Goal: Information Seeking & Learning: Learn about a topic

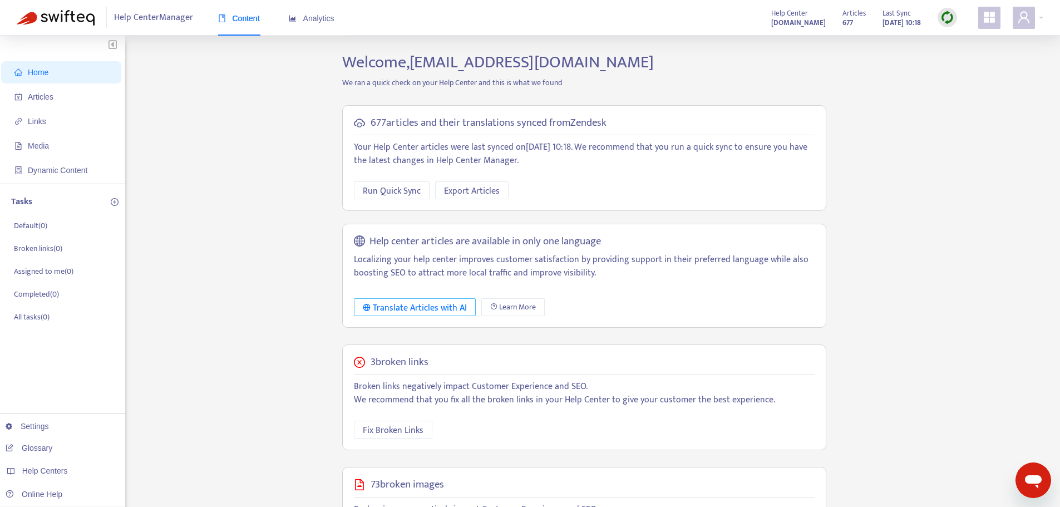
click at [427, 307] on div "Translate Articles with AI" at bounding box center [415, 308] width 104 height 14
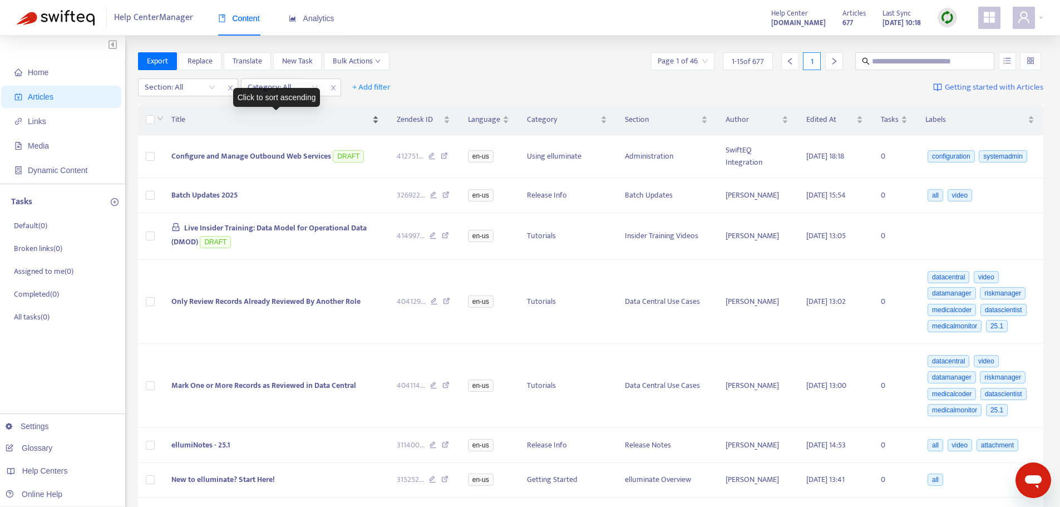
click at [182, 120] on span "Title" at bounding box center [270, 119] width 199 height 12
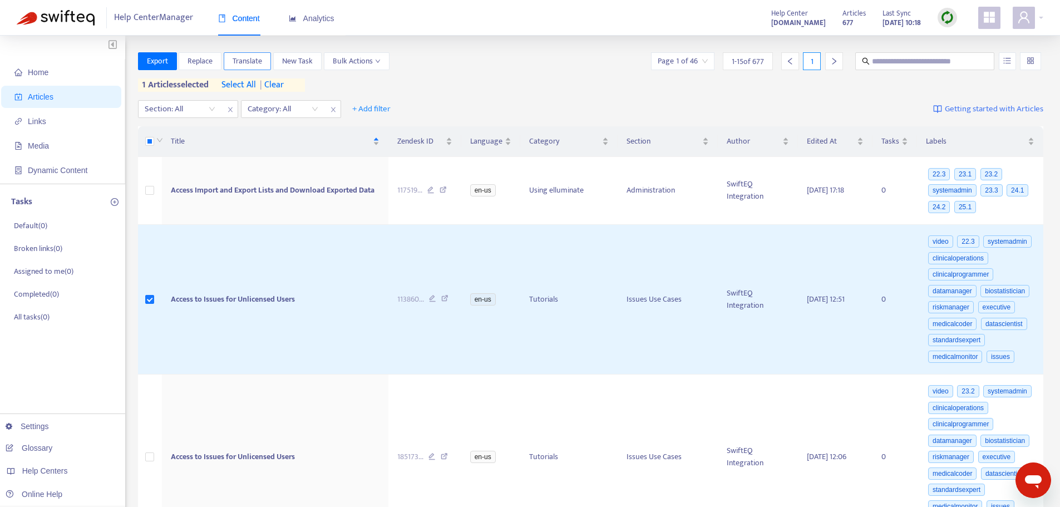
click at [256, 62] on span "Translate" at bounding box center [247, 61] width 29 height 12
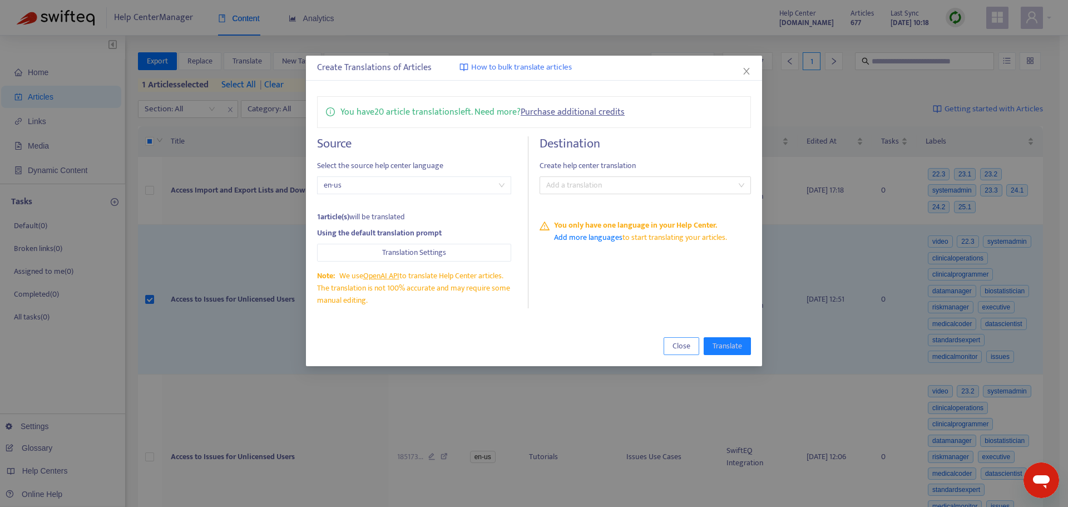
click at [681, 348] on span "Close" at bounding box center [682, 346] width 18 height 12
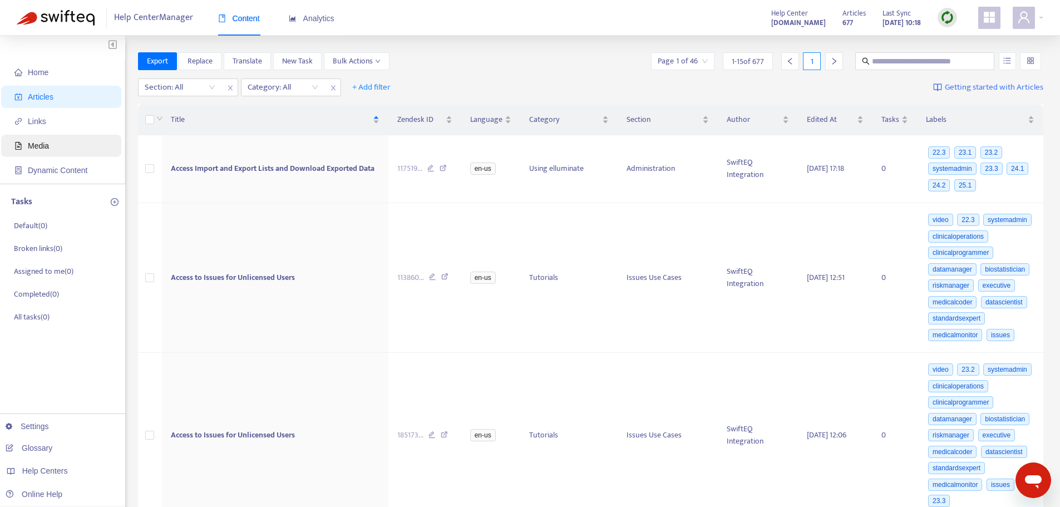
click at [45, 147] on span "Media" at bounding box center [38, 145] width 21 height 9
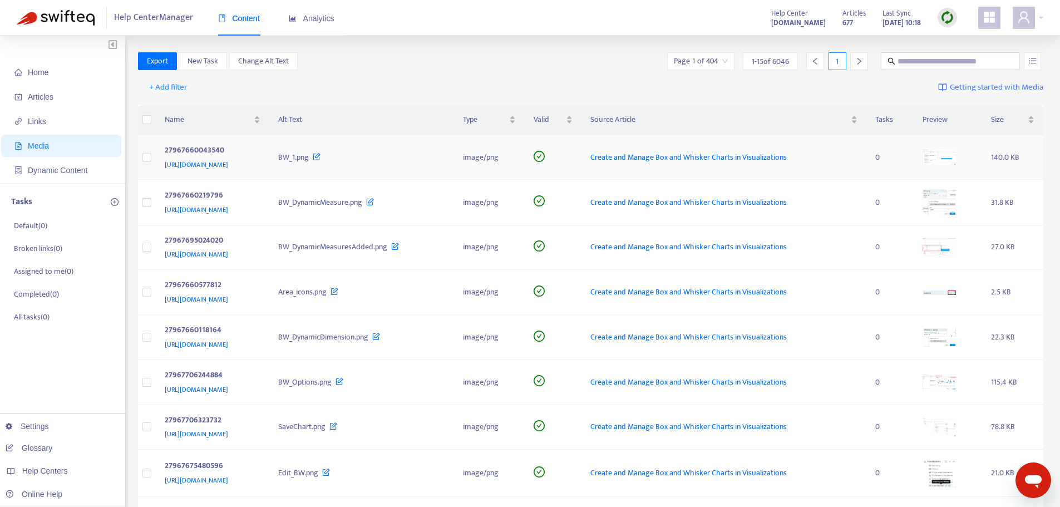
click at [228, 165] on span "[URL][DOMAIN_NAME]" at bounding box center [196, 164] width 63 height 11
click at [320, 156] on icon at bounding box center [317, 154] width 8 height 12
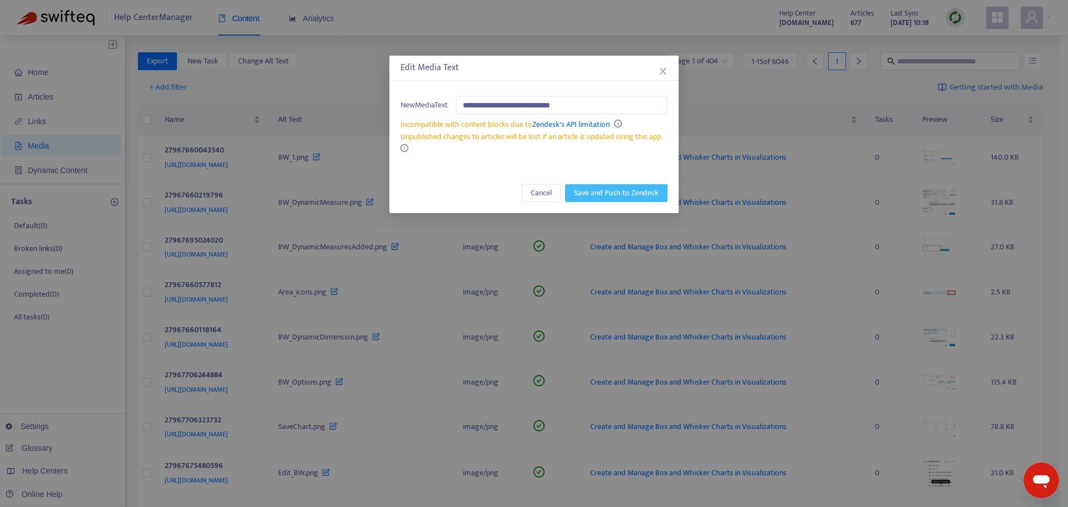
type input "**********"
click at [616, 192] on span "Save and Push to Zendesk" at bounding box center [616, 193] width 85 height 12
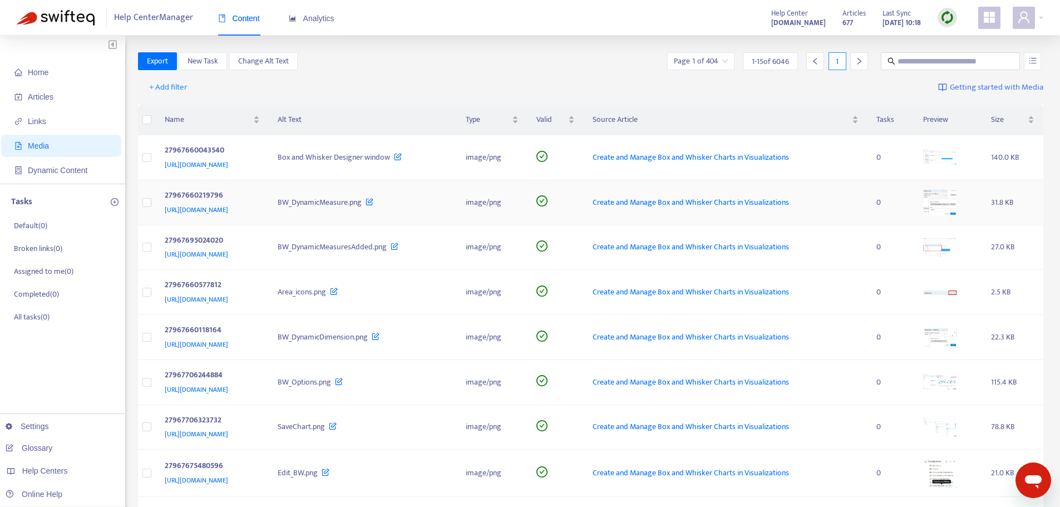
click at [228, 209] on span "[URL][DOMAIN_NAME]" at bounding box center [196, 209] width 63 height 11
click at [170, 86] on span "+ Add filter" at bounding box center [168, 87] width 38 height 13
click at [166, 129] on span "Category" at bounding box center [169, 127] width 38 height 12
click at [208, 86] on div "Category: All" at bounding box center [180, 87] width 83 height 17
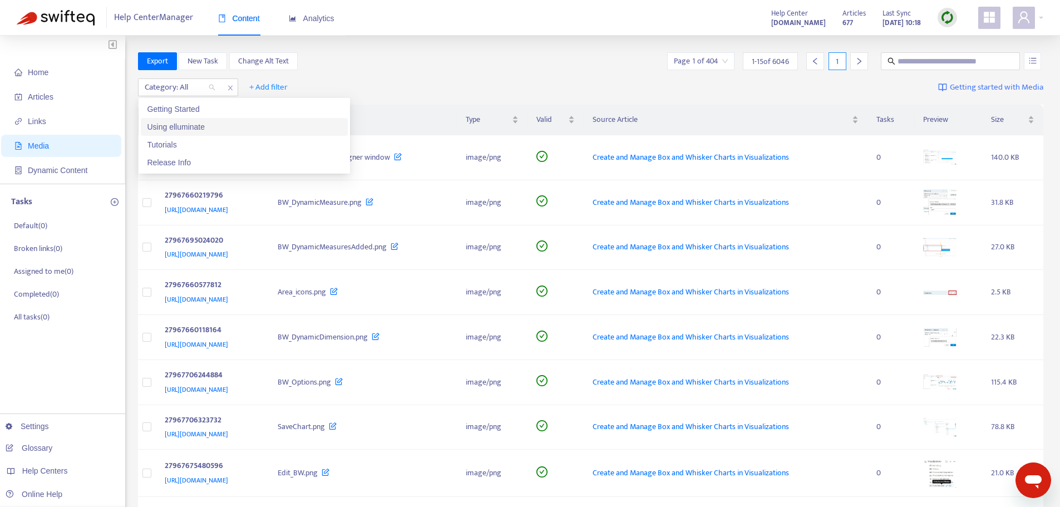
click at [182, 127] on div "Using elluminate" at bounding box center [244, 127] width 194 height 12
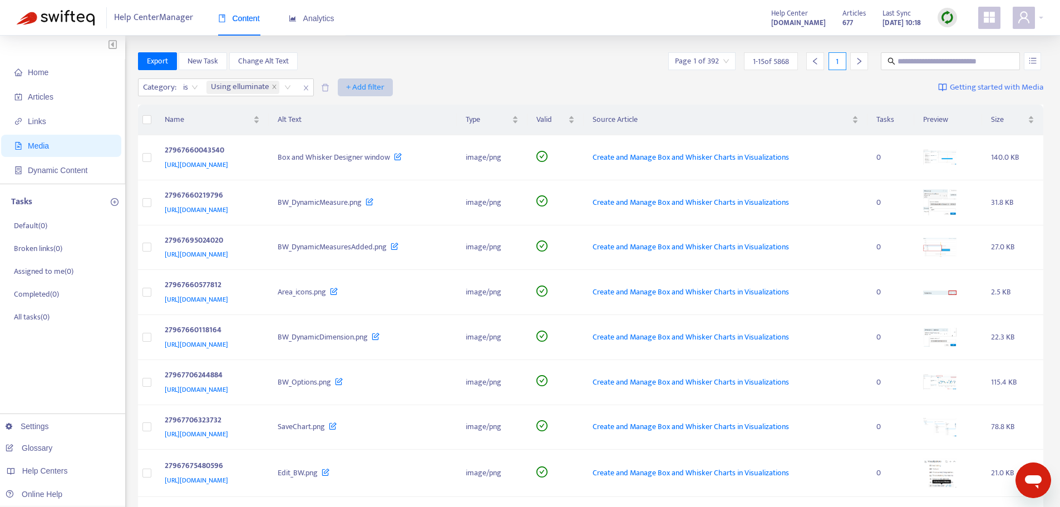
click at [365, 87] on span "+ Add filter" at bounding box center [365, 87] width 38 height 13
click at [366, 127] on span "Section" at bounding box center [367, 127] width 38 height 12
click at [476, 88] on span "+ Add filter" at bounding box center [468, 87] width 38 height 13
click at [535, 77] on div "Category : is Using elluminate Section: All + Add filter Getting started with M…" at bounding box center [591, 90] width 906 height 31
click at [389, 89] on div "Section: All" at bounding box center [358, 87] width 83 height 17
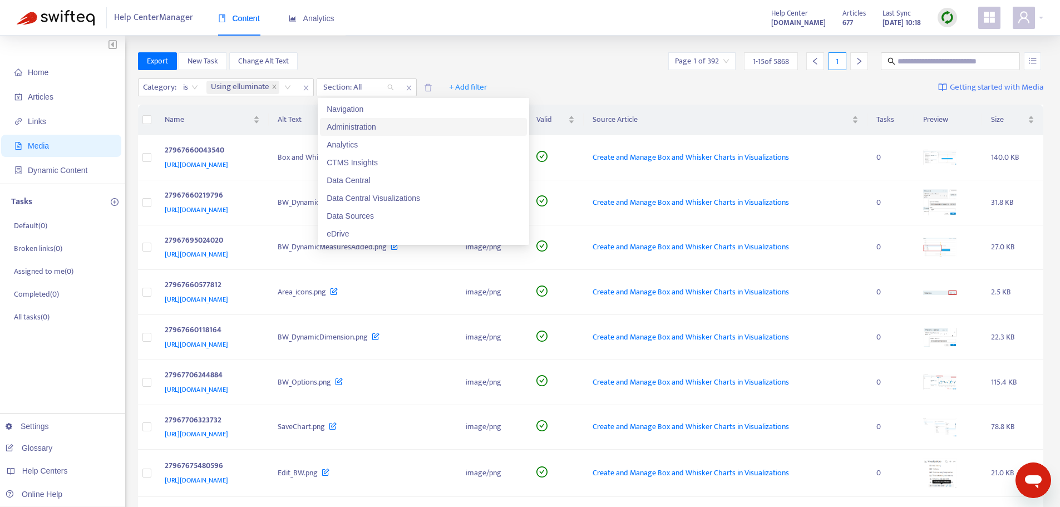
click at [374, 125] on div "Administration" at bounding box center [424, 127] width 194 height 12
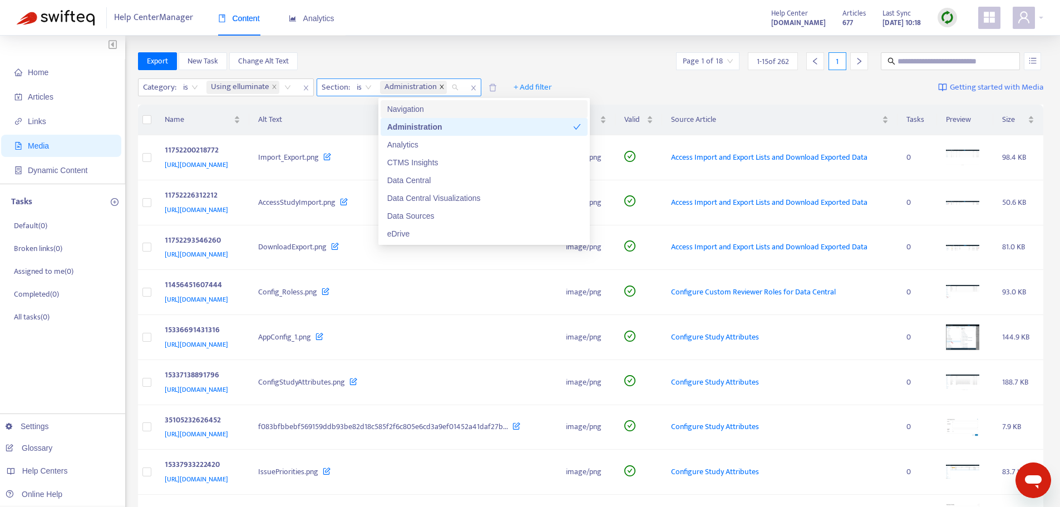
click at [443, 87] on icon "close" at bounding box center [442, 87] width 6 height 6
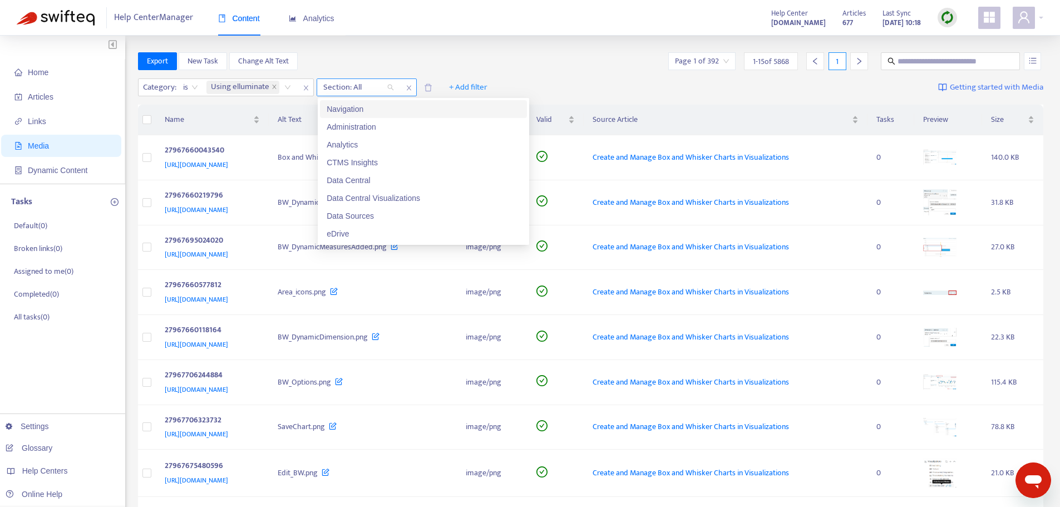
click at [379, 88] on div at bounding box center [352, 87] width 67 height 13
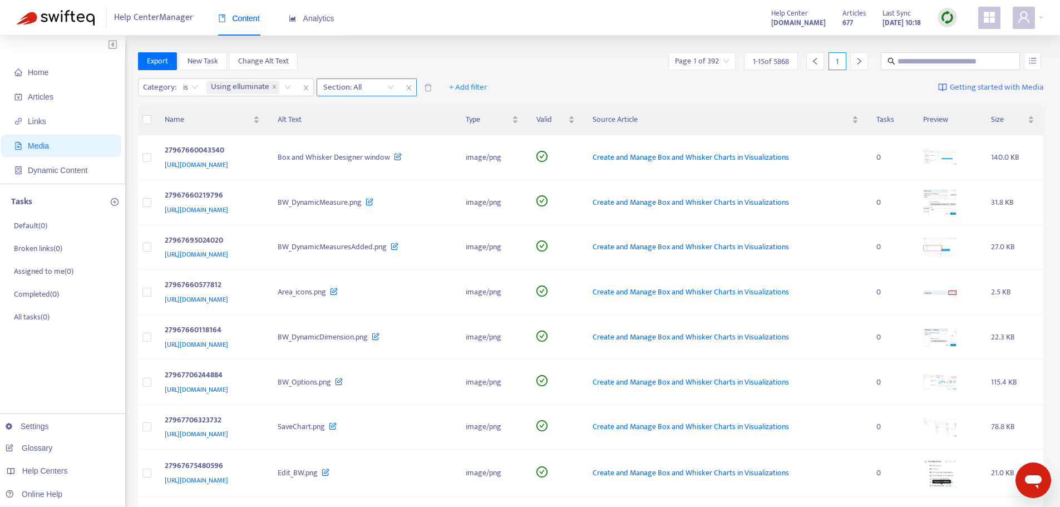
click at [360, 87] on div at bounding box center [352, 87] width 67 height 13
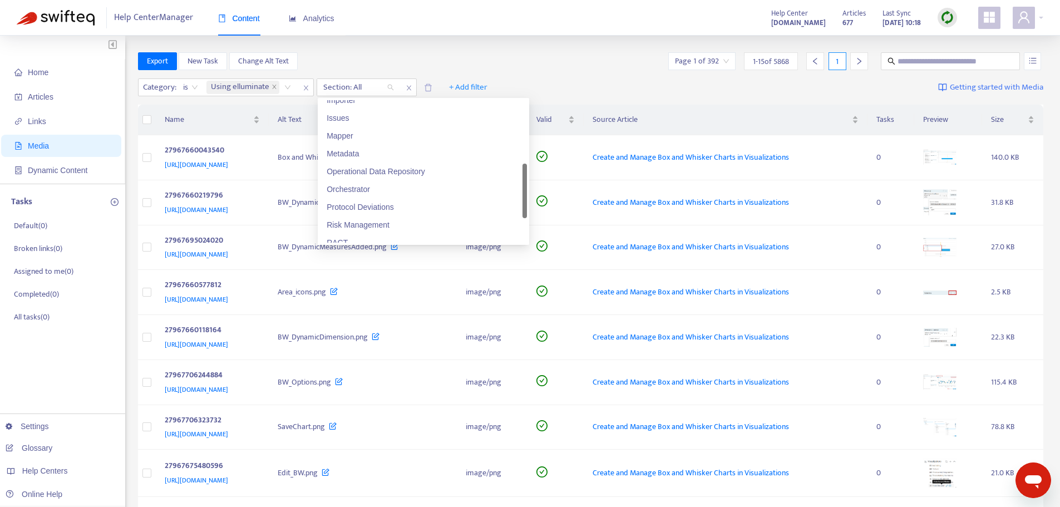
scroll to position [278, 0]
click at [348, 204] on div "RBQM" at bounding box center [424, 205] width 194 height 12
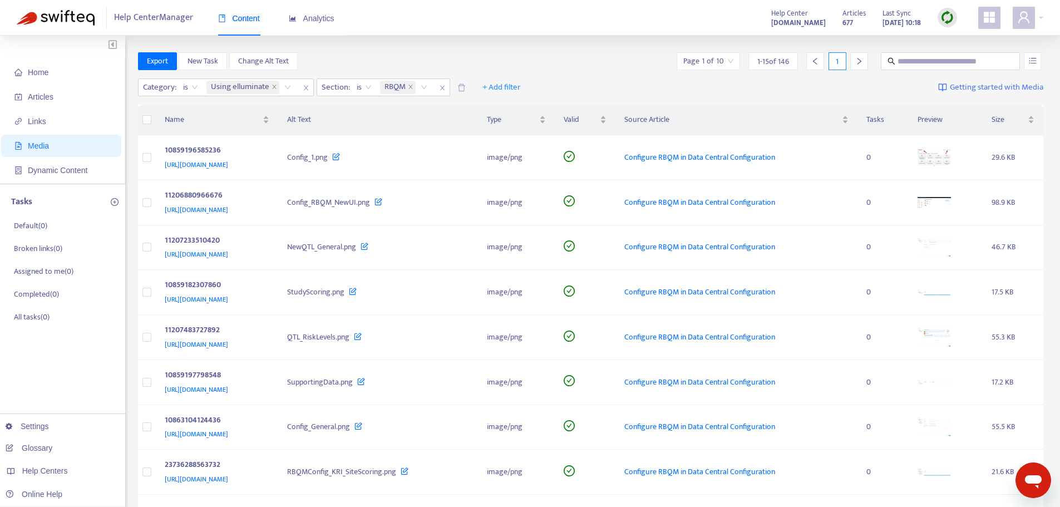
click at [572, 58] on div "Export New Task Change Alt Text Page 1 of 10 1 - 15 of 146 1" at bounding box center [591, 61] width 906 height 18
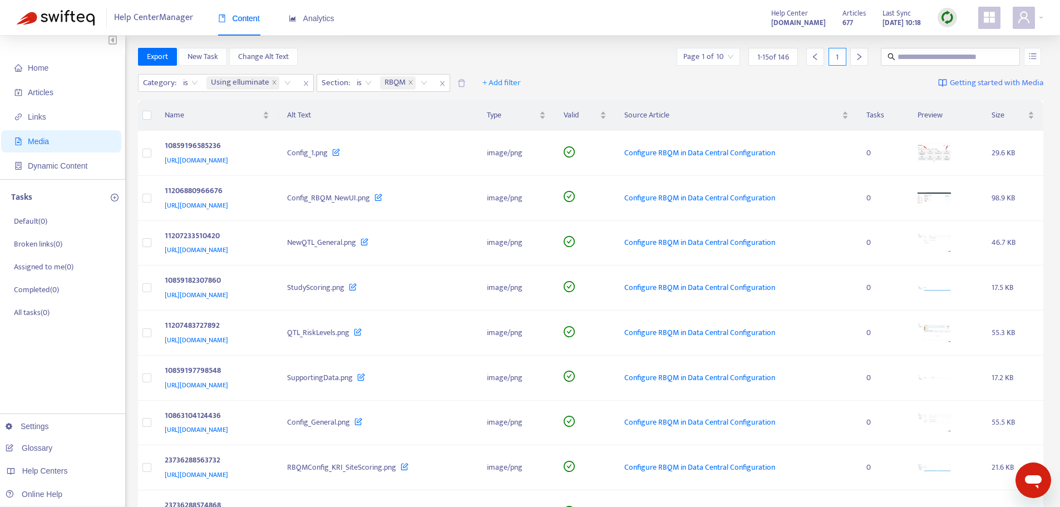
scroll to position [0, 0]
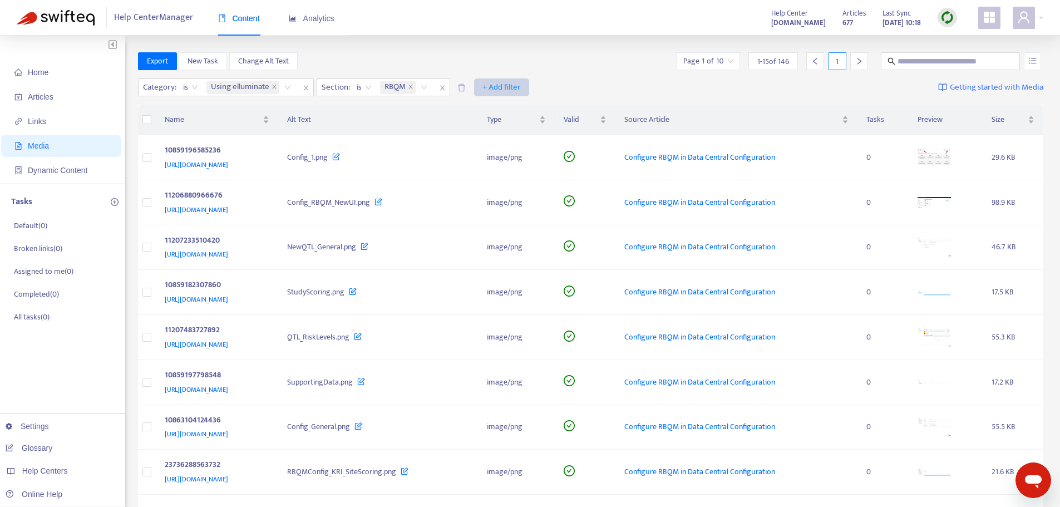
click at [513, 84] on span "+ Add filter" at bounding box center [501, 87] width 38 height 13
click at [497, 164] on span "Type" at bounding box center [503, 163] width 38 height 12
click at [495, 89] on div at bounding box center [489, 87] width 67 height 13
click at [526, 51] on div "Home Articles Links Media Dynamic Content Tasks Default ( 0 ) Broken links ( 0 …" at bounding box center [530, 454] width 1060 height 836
click at [411, 86] on icon "close" at bounding box center [410, 87] width 4 height 4
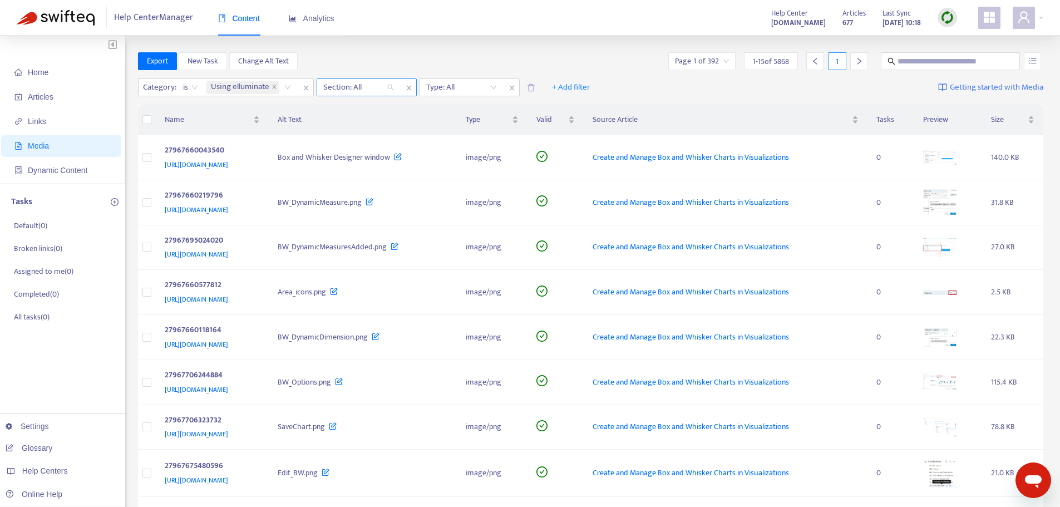
click at [392, 86] on div "Section: All" at bounding box center [358, 87] width 83 height 17
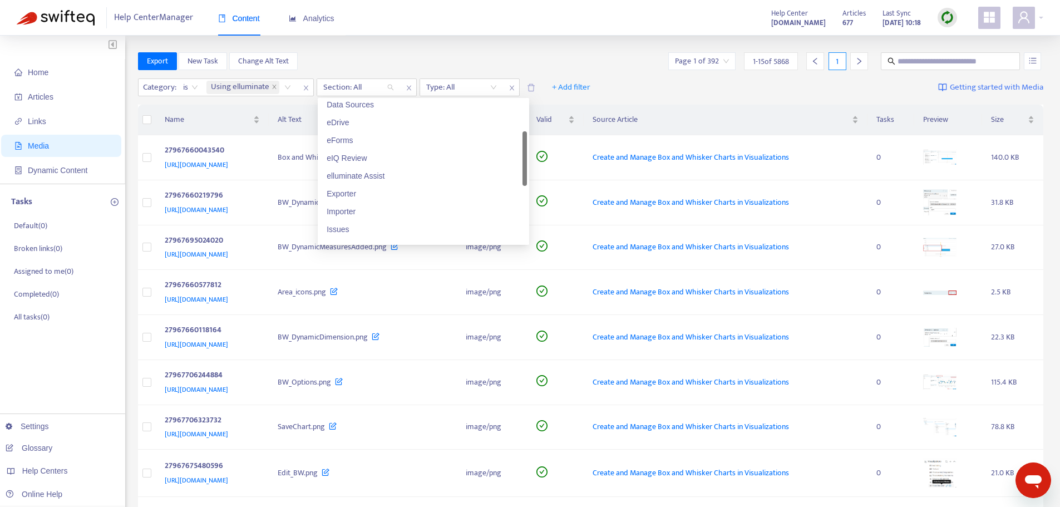
scroll to position [56, 0]
click at [364, 125] on div "Data Central" at bounding box center [424, 124] width 194 height 12
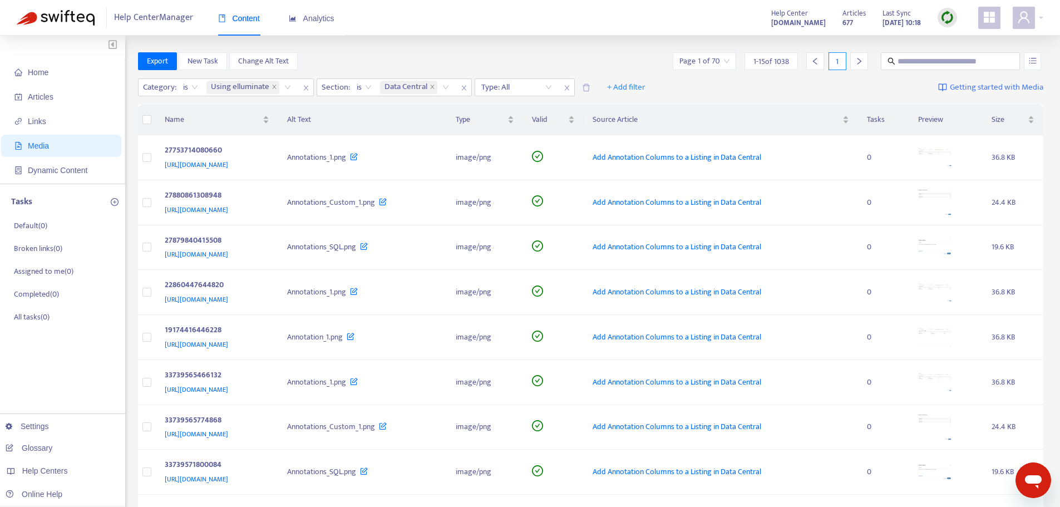
click at [551, 53] on div "Export New Task Change Alt Text Page 1 of 70 1 - 15 of 1038 1" at bounding box center [591, 61] width 906 height 18
click at [437, 122] on th "Alt Text" at bounding box center [362, 120] width 169 height 31
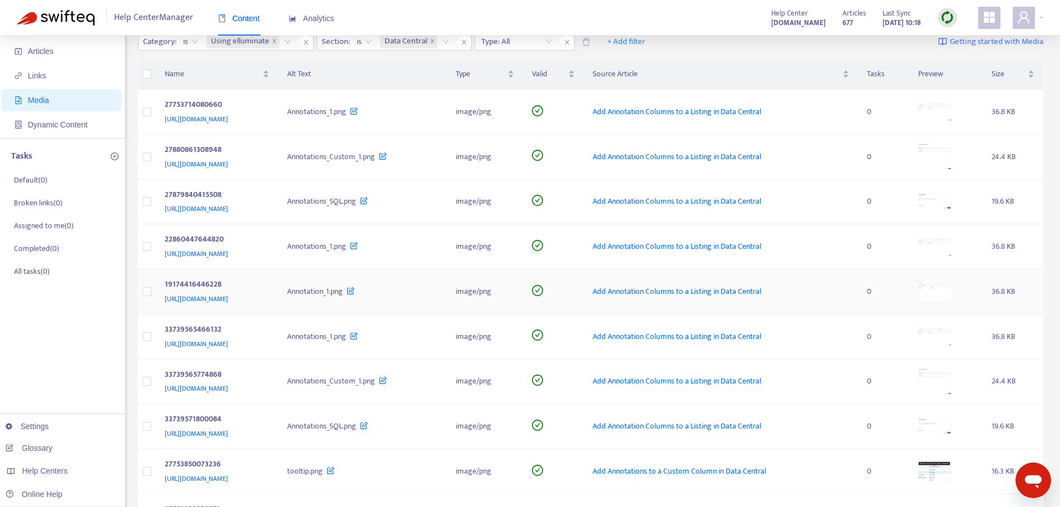
scroll to position [0, 0]
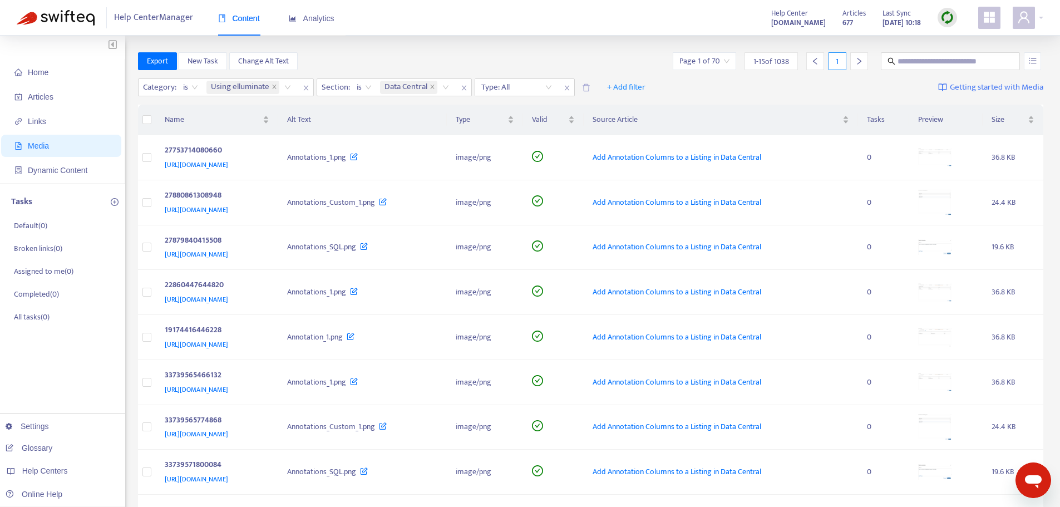
click at [858, 61] on icon "right" at bounding box center [859, 61] width 8 height 8
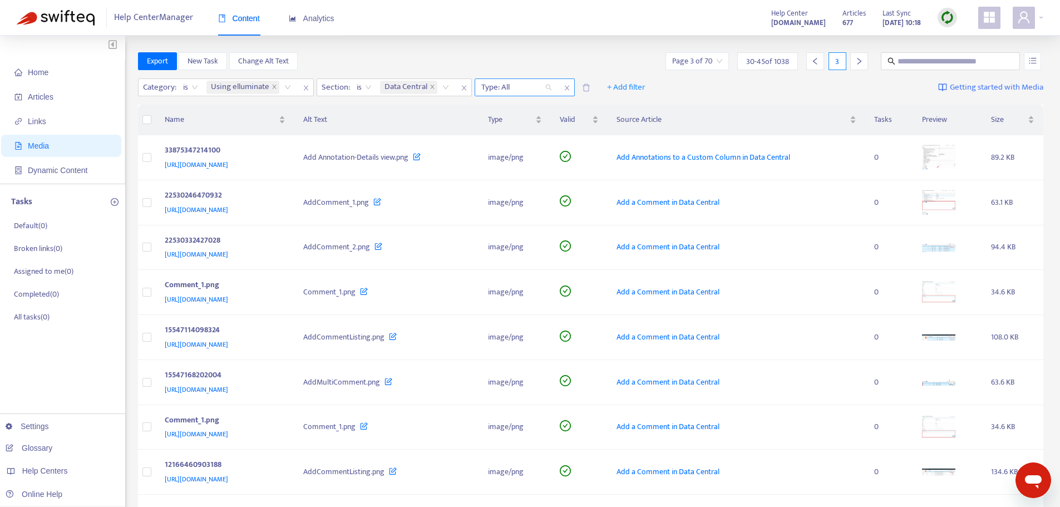
click at [551, 88] on div "Type: All" at bounding box center [516, 87] width 83 height 17
click at [547, 85] on div "Type: All" at bounding box center [516, 87] width 83 height 17
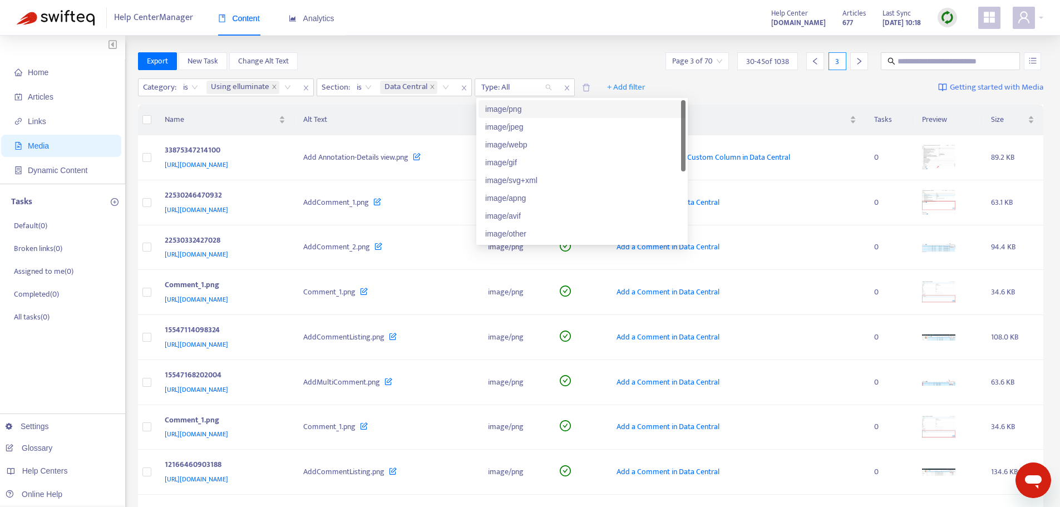
click at [503, 111] on div "image/png" at bounding box center [582, 109] width 194 height 12
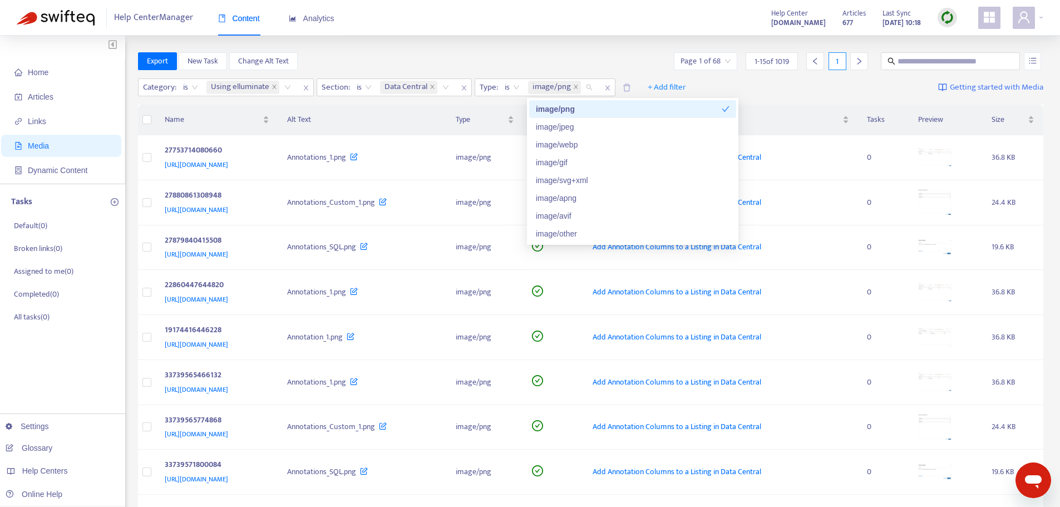
click at [512, 54] on div "Export New Task Change Alt Text Page 1 of 68 1 - 15 of 1019 1" at bounding box center [591, 61] width 906 height 18
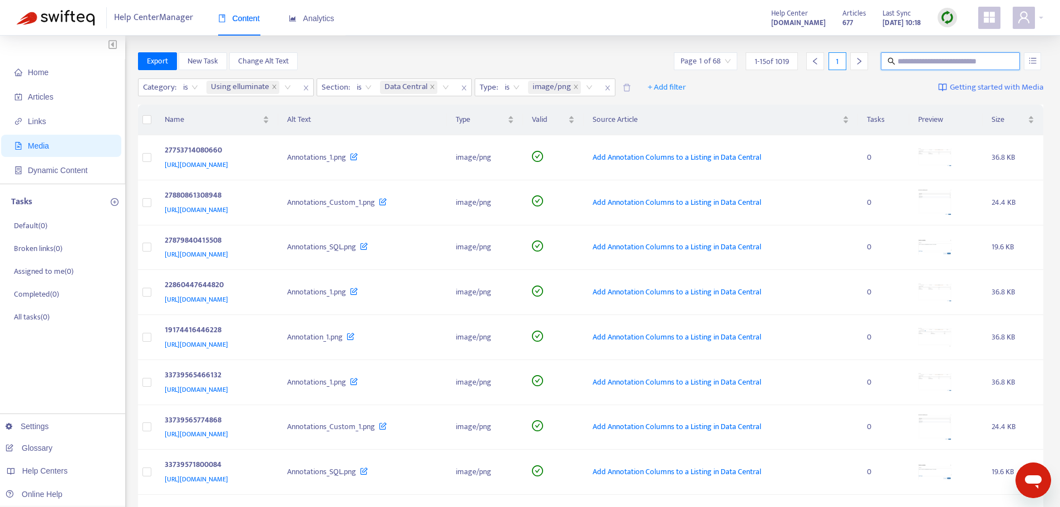
click at [913, 62] on input "text" at bounding box center [950, 61] width 107 height 12
type input "*********"
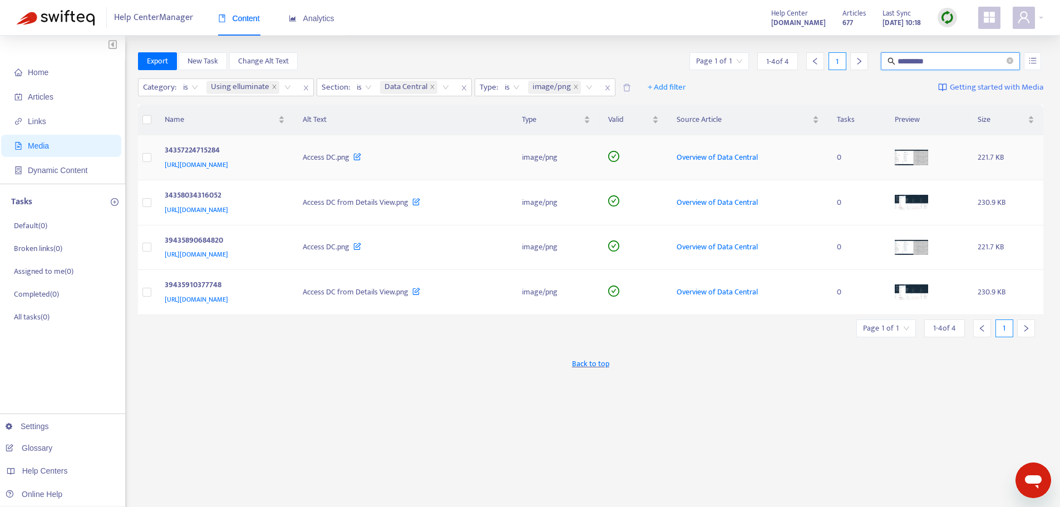
click at [228, 164] on span "[URL][DOMAIN_NAME]" at bounding box center [196, 164] width 63 height 11
click at [361, 157] on icon at bounding box center [357, 154] width 8 height 12
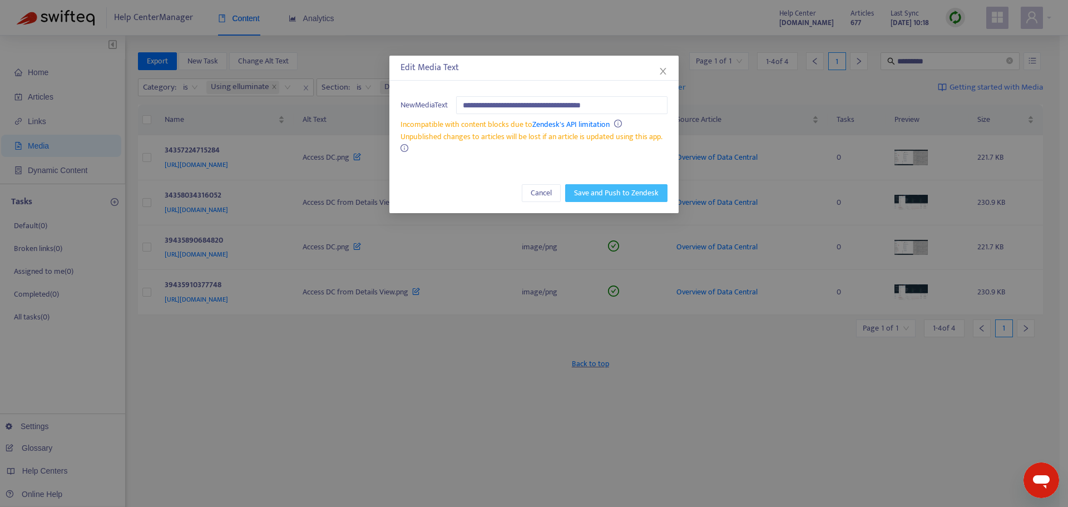
type input "**********"
click at [606, 194] on span "Save and Push to Zendesk" at bounding box center [616, 193] width 85 height 12
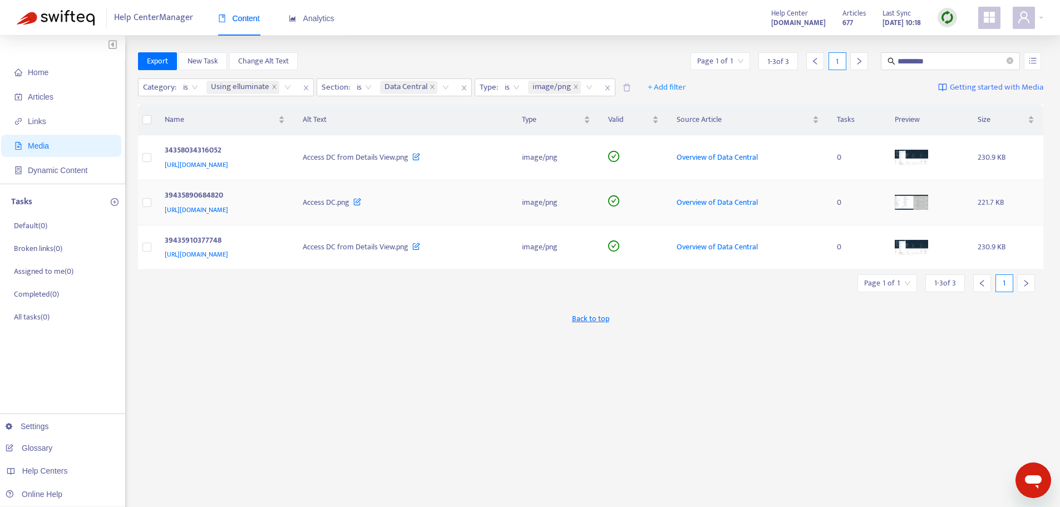
click at [228, 205] on span "[URL][DOMAIN_NAME]" at bounding box center [196, 209] width 63 height 11
click at [361, 201] on icon at bounding box center [357, 199] width 8 height 12
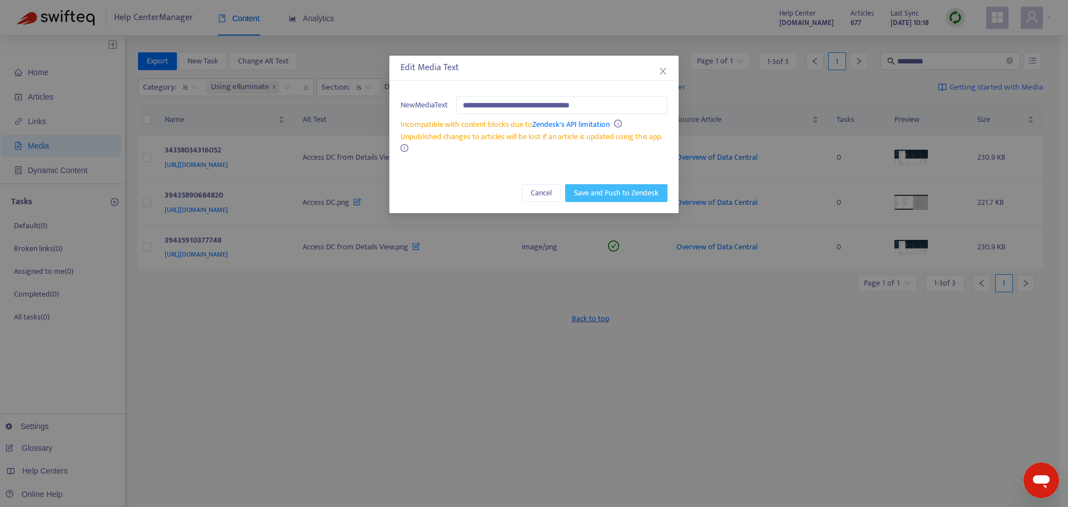
type input "**********"
click at [600, 191] on span "Save and Push to Zendesk" at bounding box center [616, 193] width 85 height 12
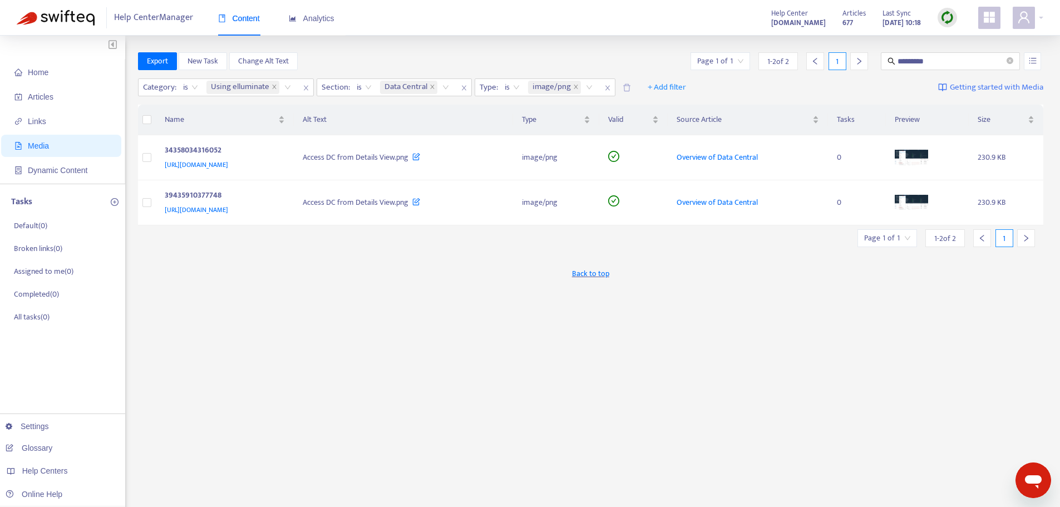
click at [512, 369] on div "Export New Task Change Alt Text Page 1 of 1 1 - 2 of 2 1 ********* Category : i…" at bounding box center [591, 377] width 906 height 651
click at [459, 349] on div "Export New Task Change Alt Text Page 1 of 1 1 - 2 of 2 1 ********* Category : i…" at bounding box center [591, 377] width 906 height 651
click at [589, 87] on div "image/png" at bounding box center [562, 87] width 73 height 17
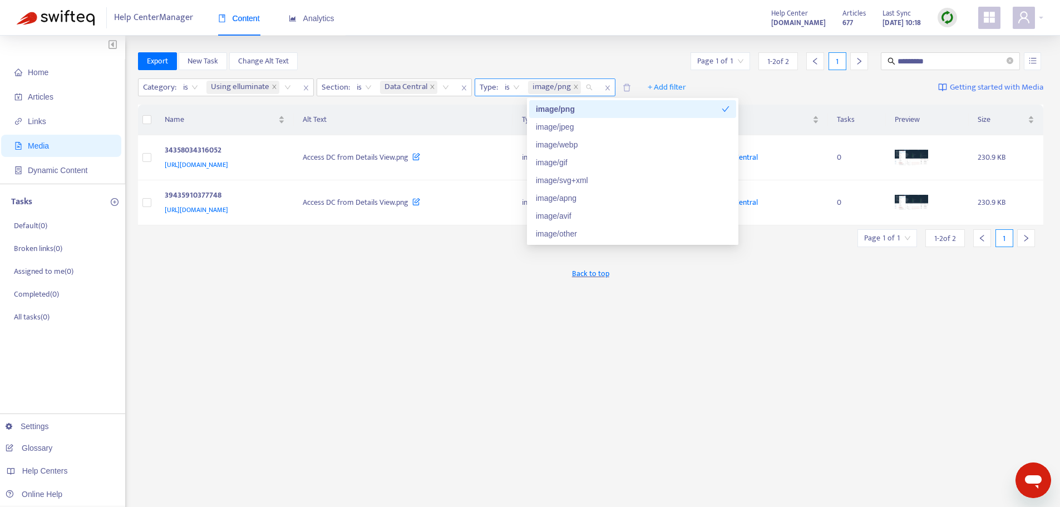
click at [589, 87] on div "image/png" at bounding box center [562, 87] width 73 height 17
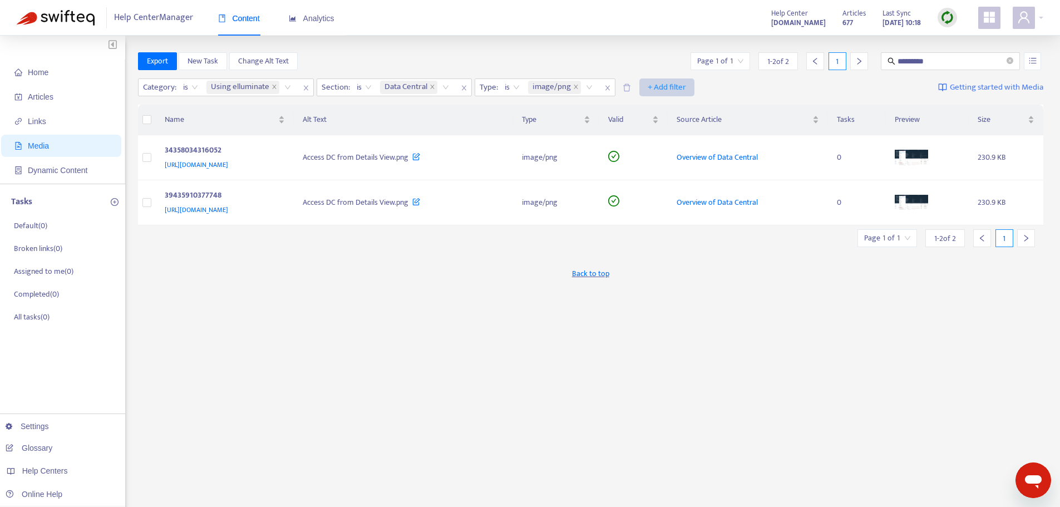
click at [662, 81] on span "+ Add filter" at bounding box center [667, 87] width 38 height 13
click at [601, 100] on div "Category : is Using elluminate Section : is Data Central Type : is image/png + …" at bounding box center [591, 90] width 906 height 31
click at [315, 19] on span "Analytics" at bounding box center [312, 18] width 46 height 9
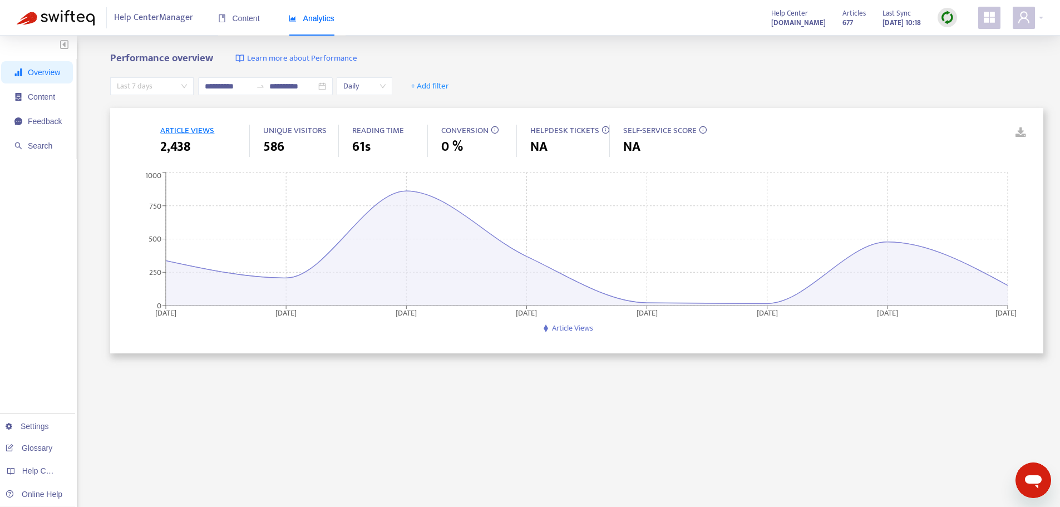
click at [184, 85] on span "Last 7 days" at bounding box center [152, 86] width 70 height 17
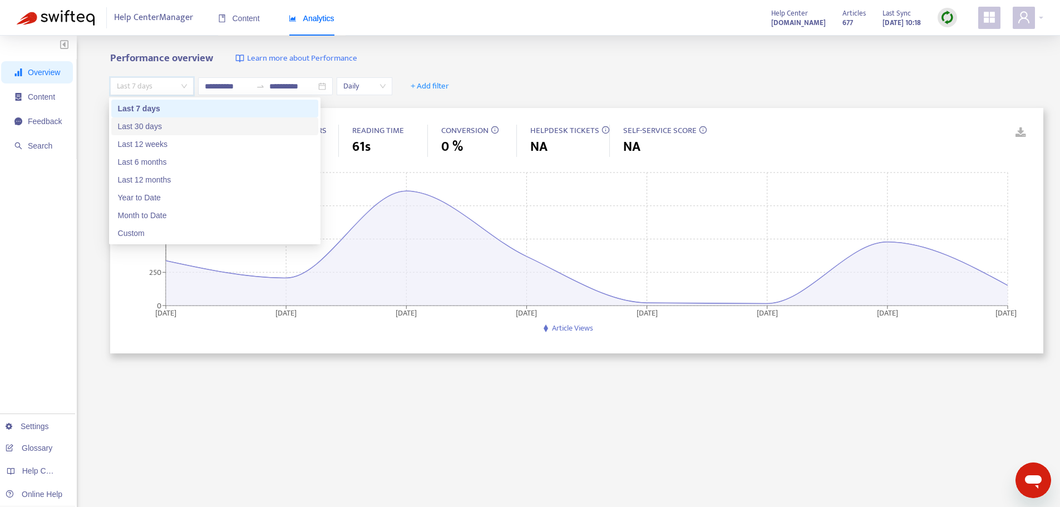
click at [166, 127] on div "Last 30 days" at bounding box center [215, 126] width 194 height 12
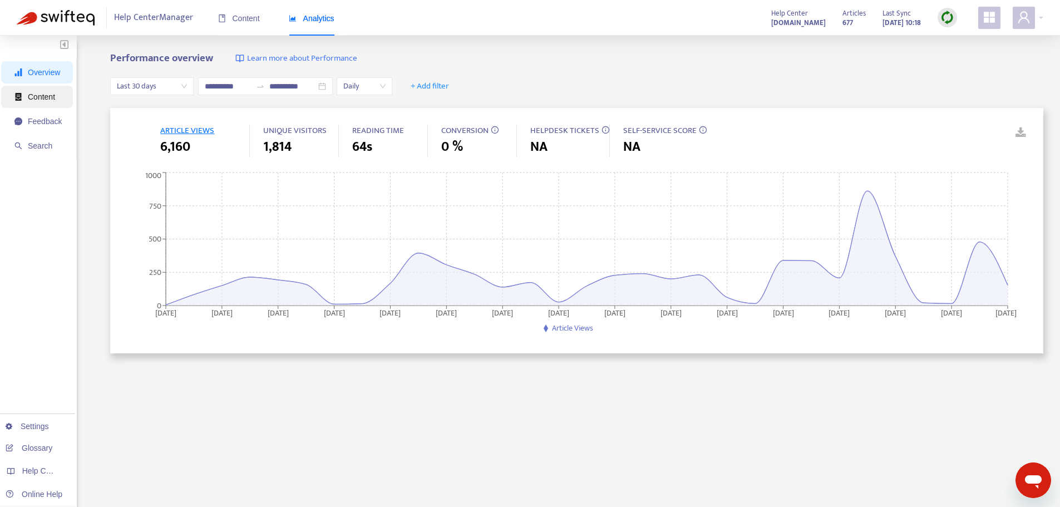
click at [40, 100] on span "Content" at bounding box center [41, 96] width 27 height 9
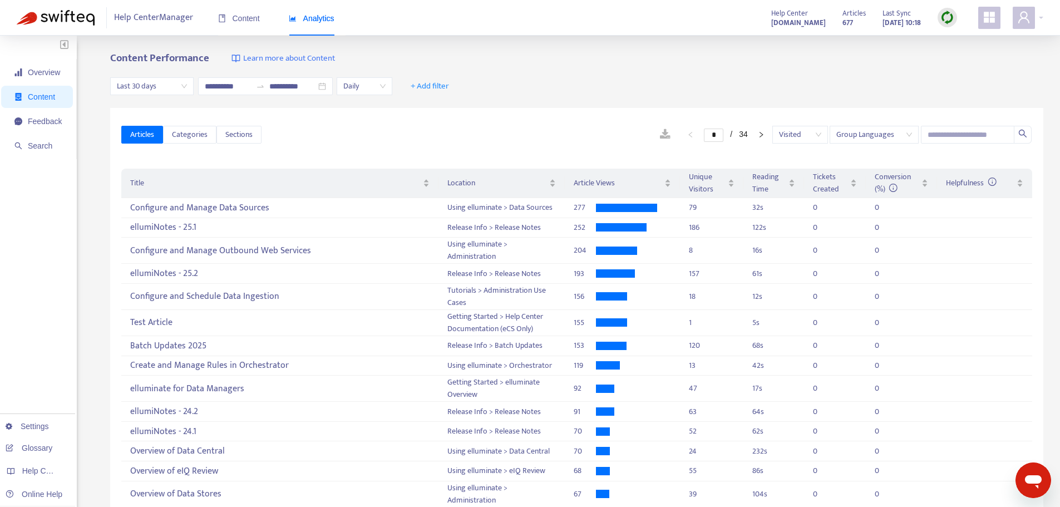
click at [182, 86] on span "Last 30 days" at bounding box center [152, 86] width 70 height 17
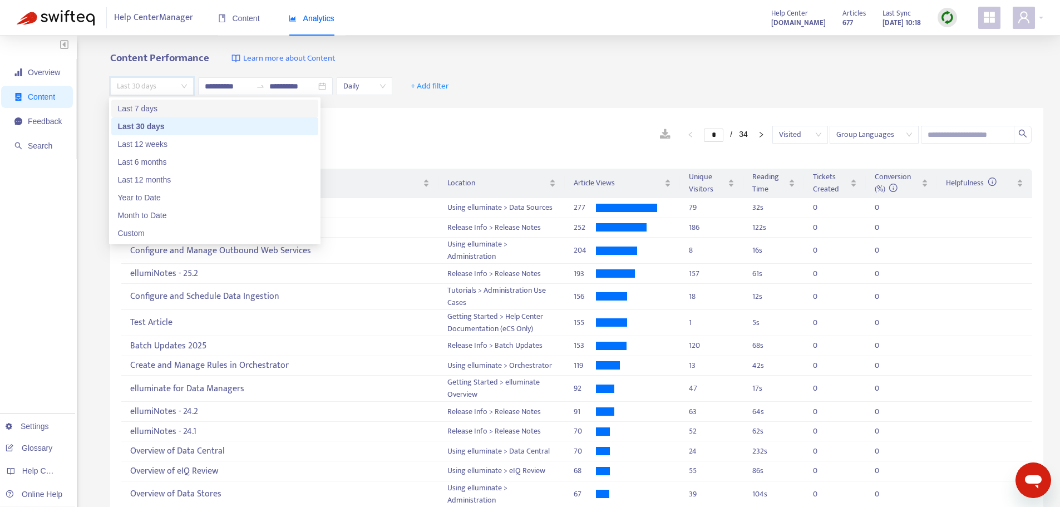
click at [166, 109] on div "Last 7 days" at bounding box center [215, 108] width 194 height 12
type input "**********"
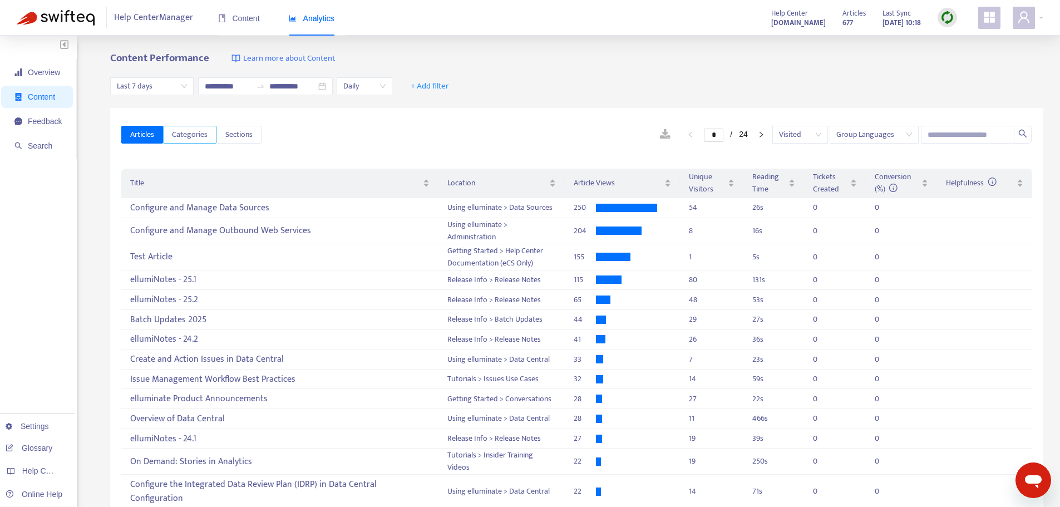
click at [187, 136] on span "Categories" at bounding box center [190, 135] width 36 height 12
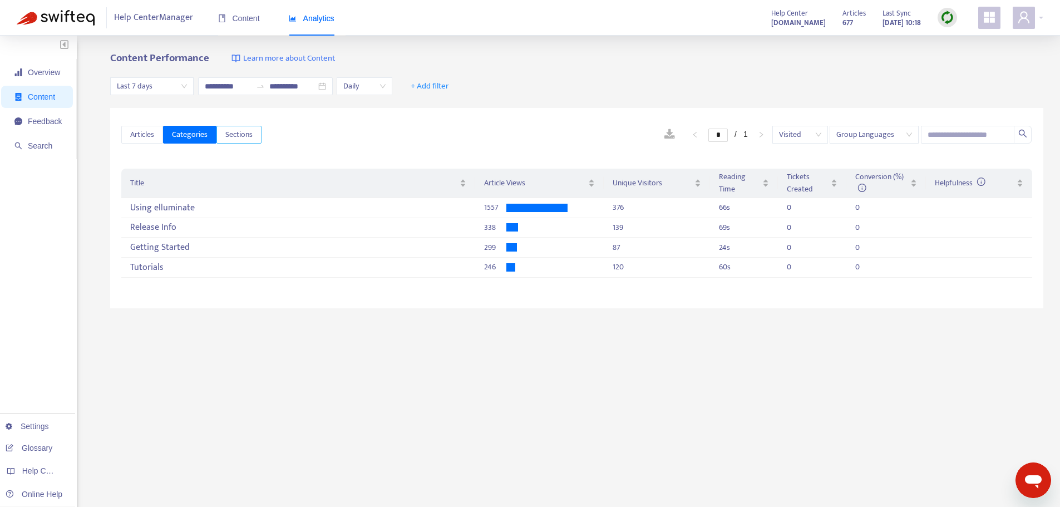
click at [238, 136] on span "Sections" at bounding box center [238, 135] width 27 height 12
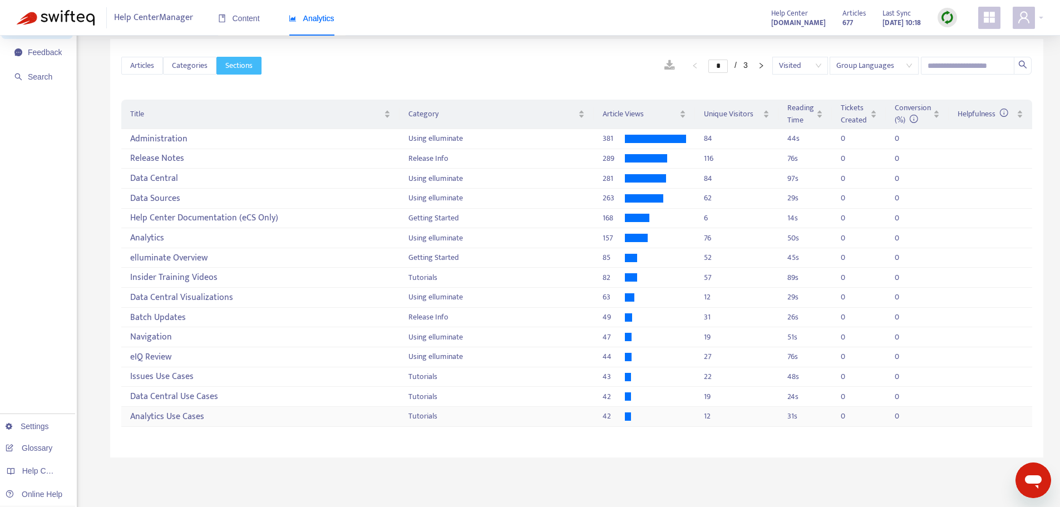
scroll to position [56, 0]
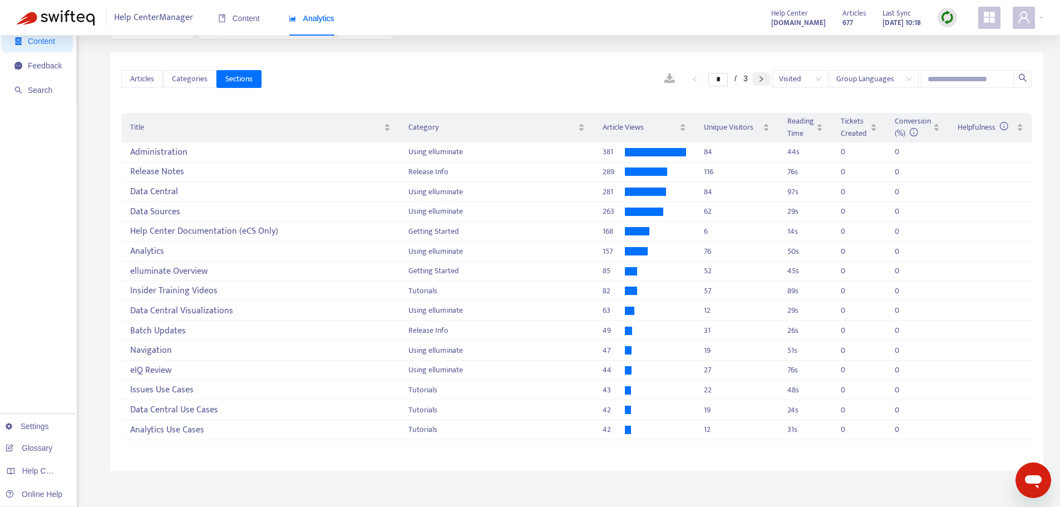
click at [758, 78] on icon "right" at bounding box center [761, 79] width 7 height 7
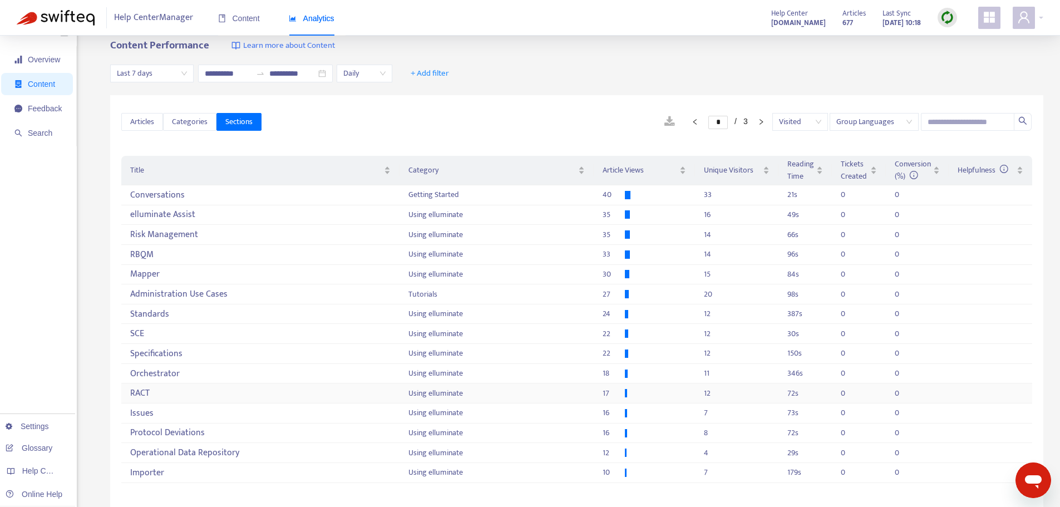
scroll to position [0, 0]
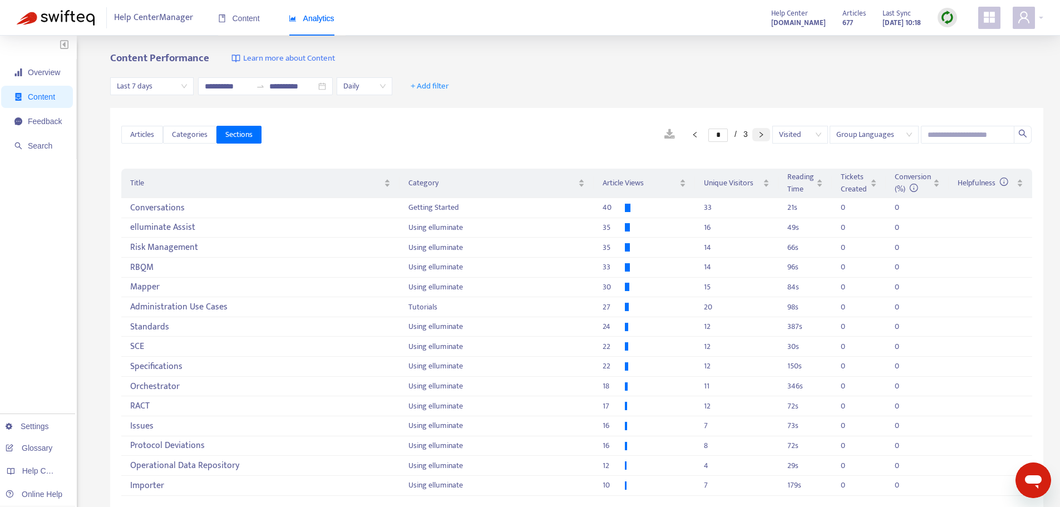
click at [763, 134] on icon "right" at bounding box center [761, 134] width 7 height 7
type input "*"
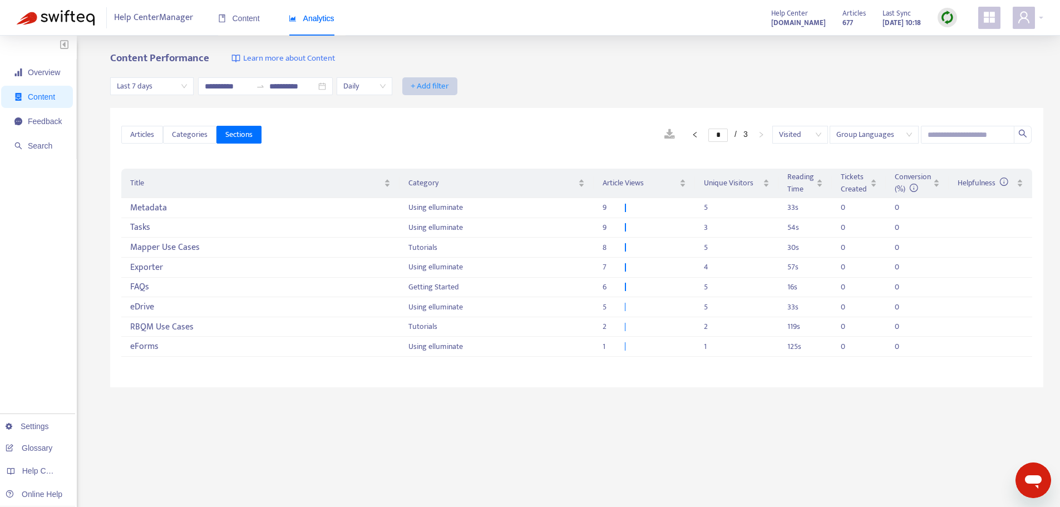
click at [448, 86] on span "+ Add filter" at bounding box center [430, 86] width 38 height 13
click at [447, 284] on span "Label" at bounding box center [460, 286] width 50 height 12
click at [483, 87] on div "Label: All" at bounding box center [441, 86] width 83 height 17
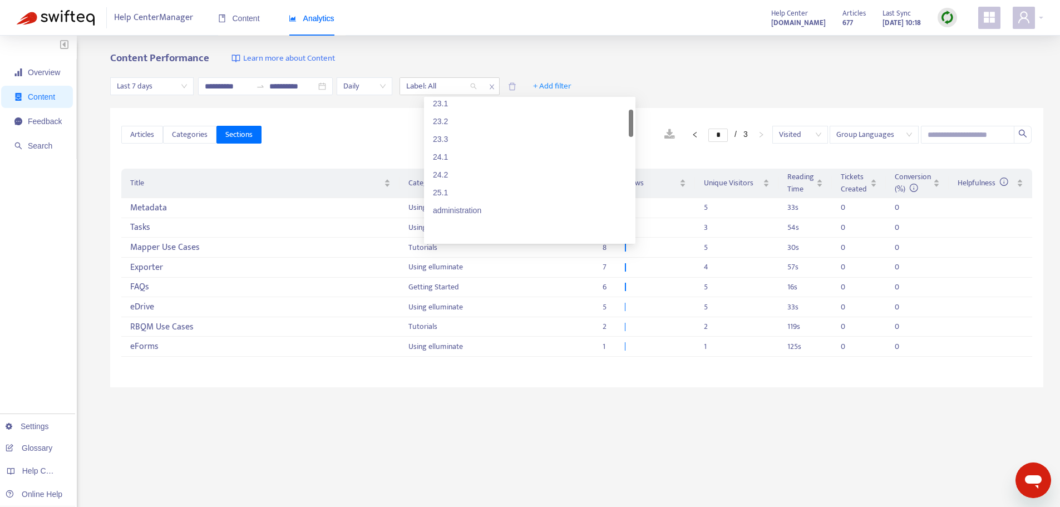
scroll to position [111, 0]
click at [440, 191] on div "25.1" at bounding box center [530, 192] width 194 height 12
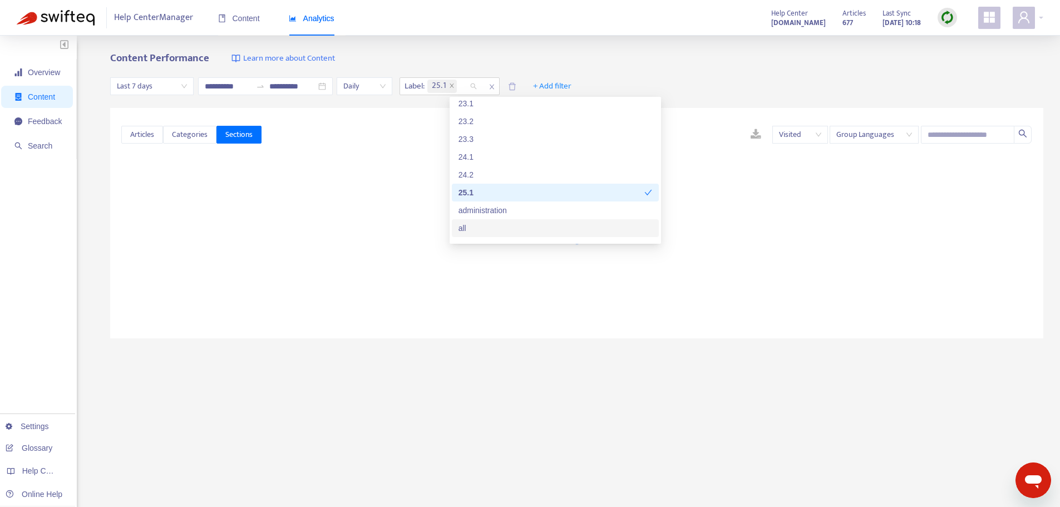
click at [470, 228] on div "all" at bounding box center [555, 228] width 194 height 12
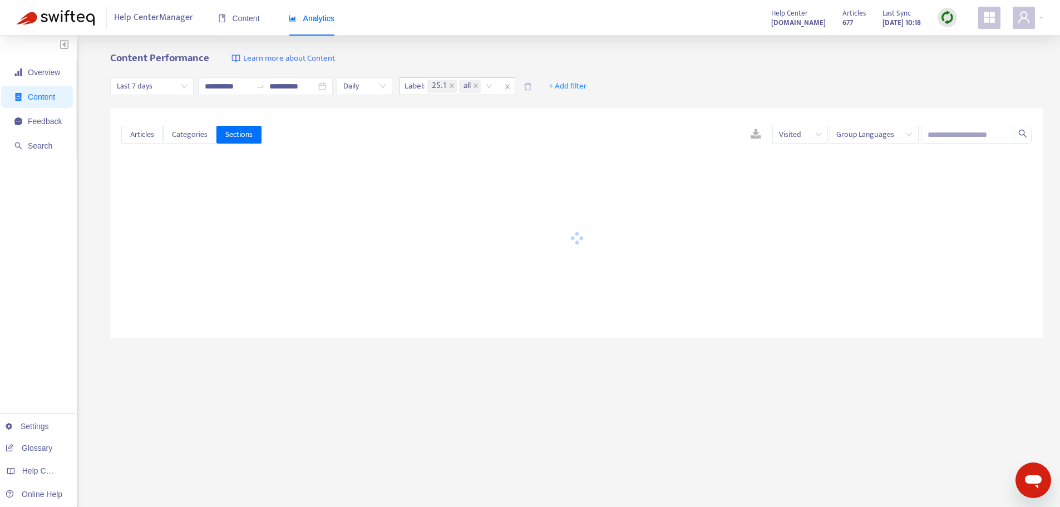
click at [635, 60] on div "Content Performance Learn more about Content" at bounding box center [576, 58] width 933 height 13
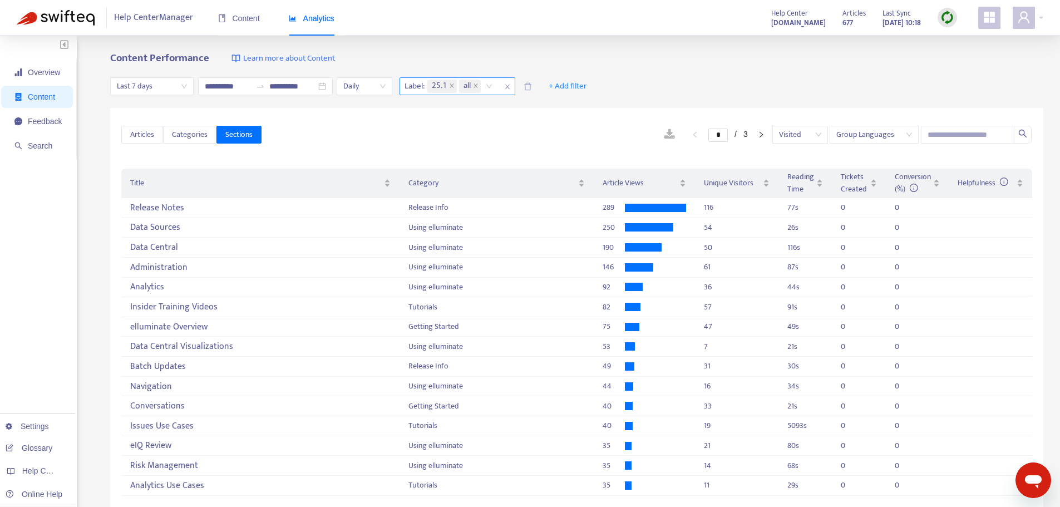
click at [454, 88] on icon "close" at bounding box center [452, 86] width 6 height 6
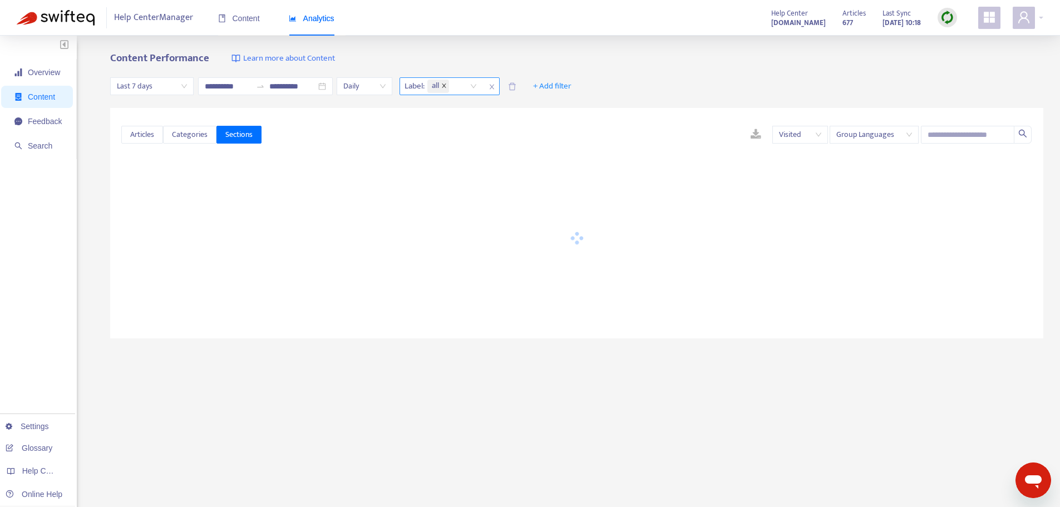
click at [447, 86] on icon "close" at bounding box center [444, 86] width 6 height 6
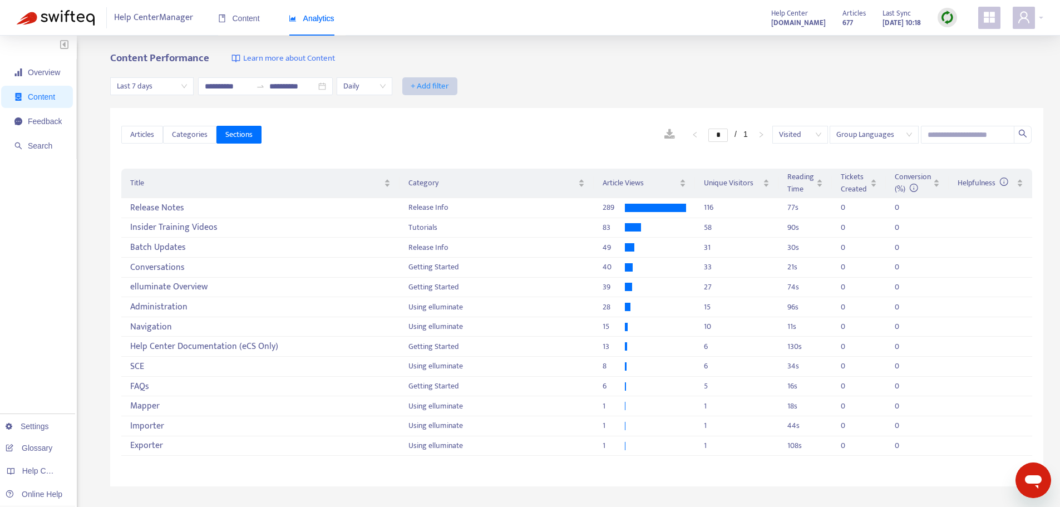
click at [449, 87] on span "+ Add filter" at bounding box center [430, 86] width 38 height 13
click at [464, 129] on span "Category" at bounding box center [460, 126] width 50 height 12
click at [483, 86] on div "Category: All" at bounding box center [441, 86] width 83 height 17
click at [487, 126] on div "Using elluminate" at bounding box center [530, 126] width 194 height 12
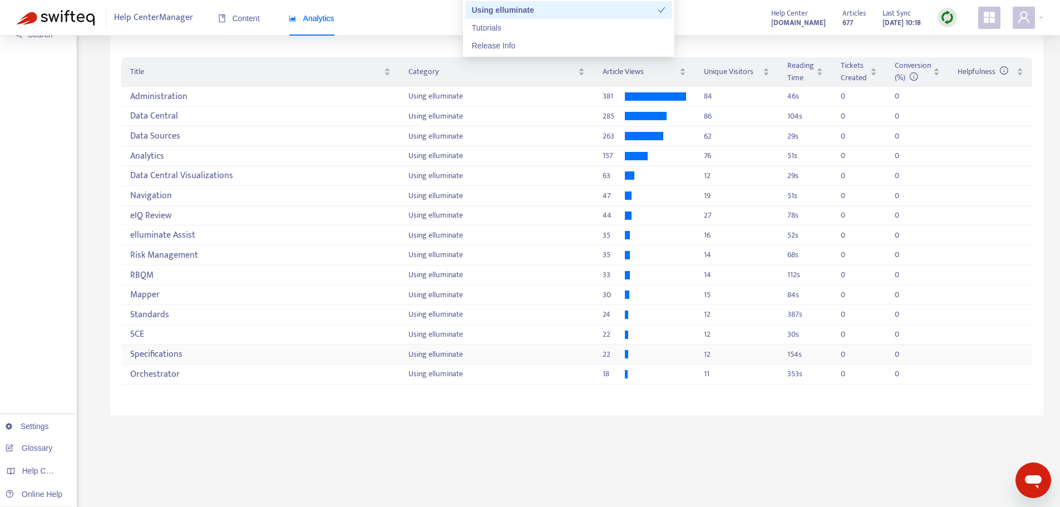
scroll to position [56, 0]
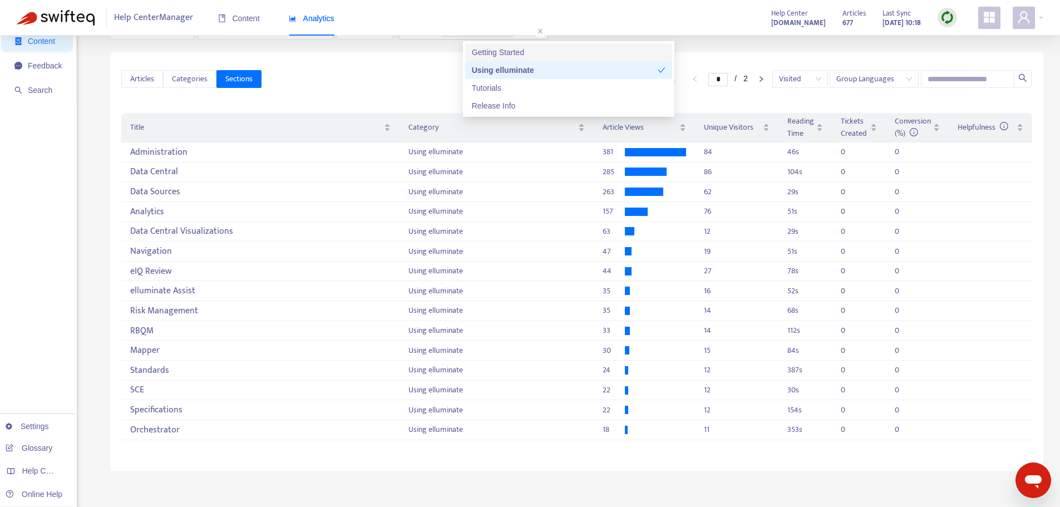
click at [284, 80] on div "* / 2 Visited Group Languages" at bounding box center [646, 79] width 770 height 18
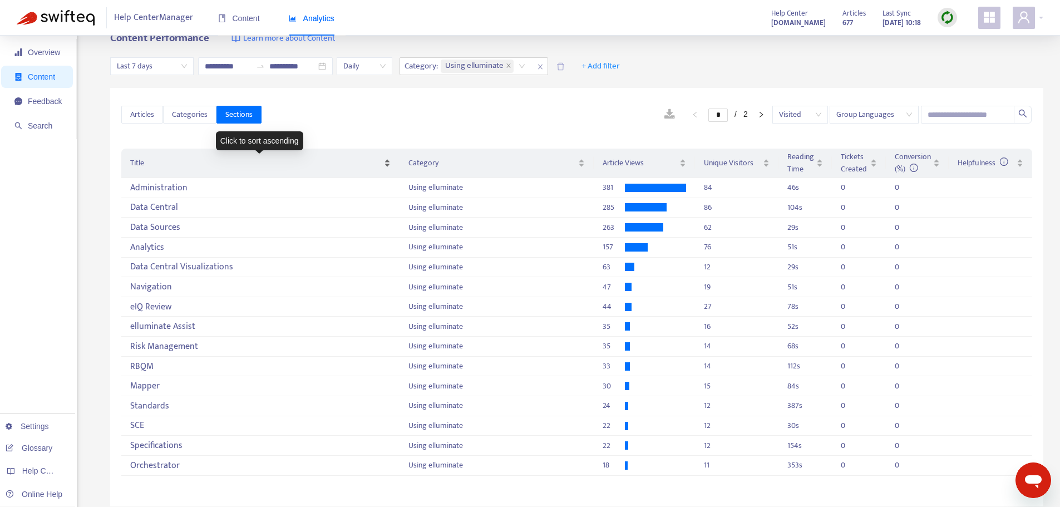
scroll to position [0, 0]
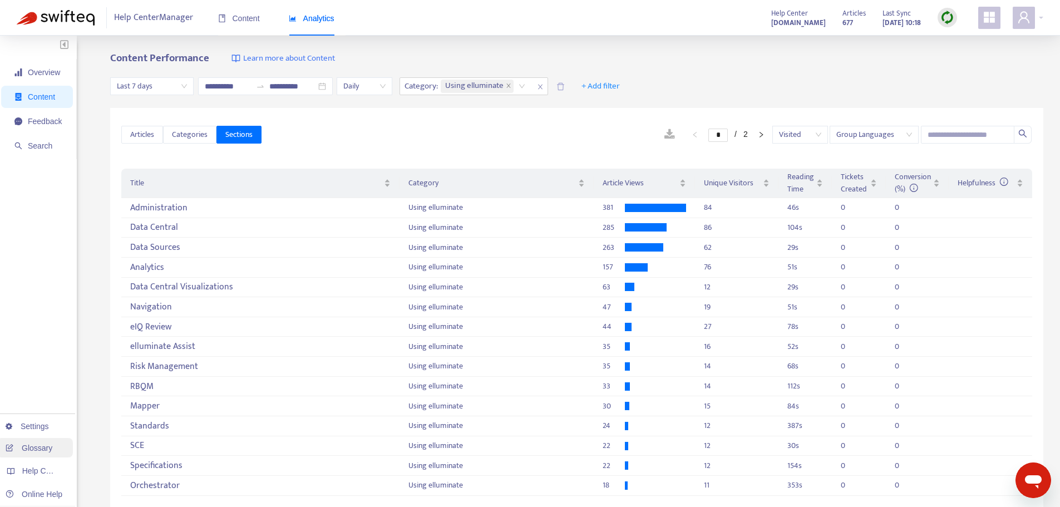
click at [33, 446] on link "Glossary" at bounding box center [29, 447] width 47 height 9
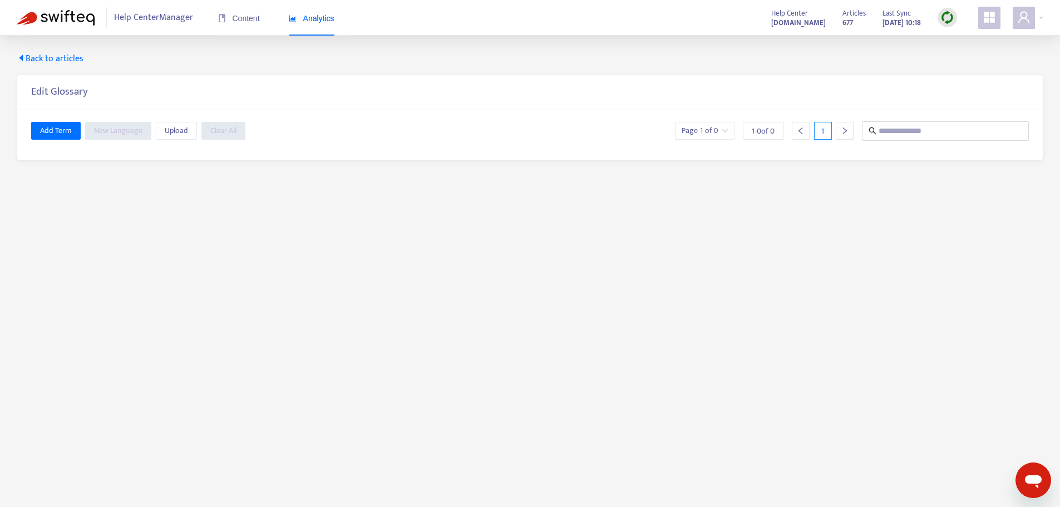
click at [41, 58] on span "Back to articles" at bounding box center [50, 58] width 67 height 13
